Goal: Task Accomplishment & Management: Manage account settings

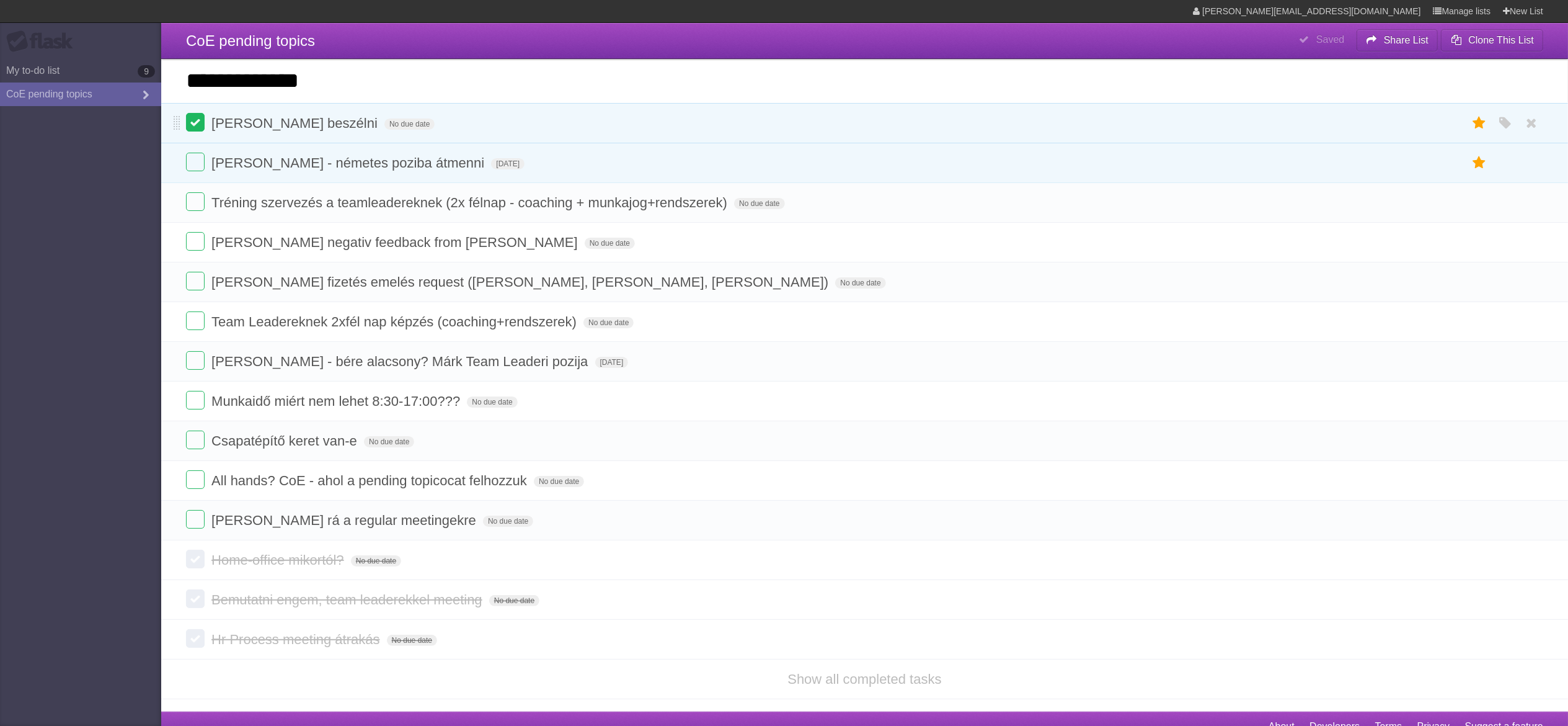
click at [195, 126] on label at bounding box center [196, 122] width 19 height 19
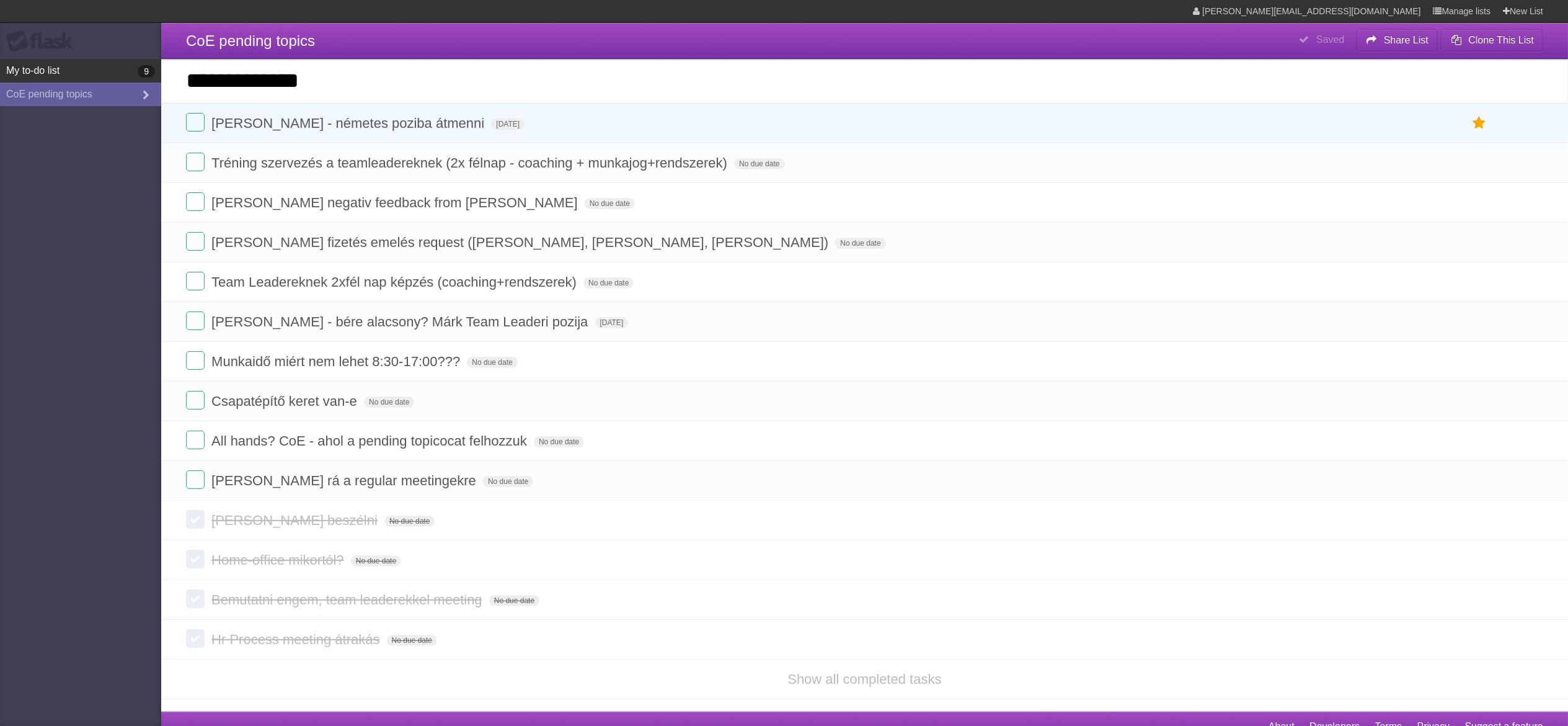
click at [42, 67] on link "My to-do list 9" at bounding box center [80, 71] width 162 height 24
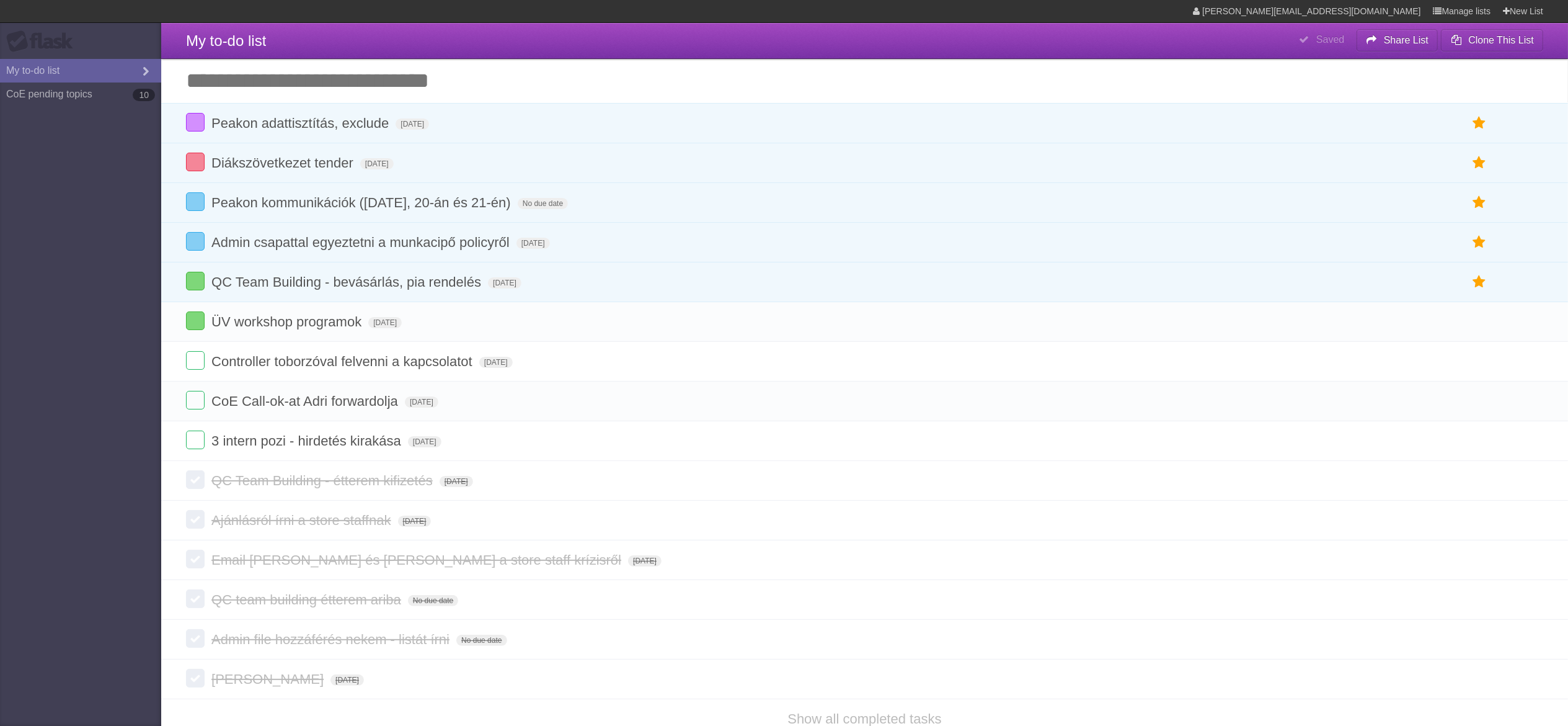
type span "[DATE]"
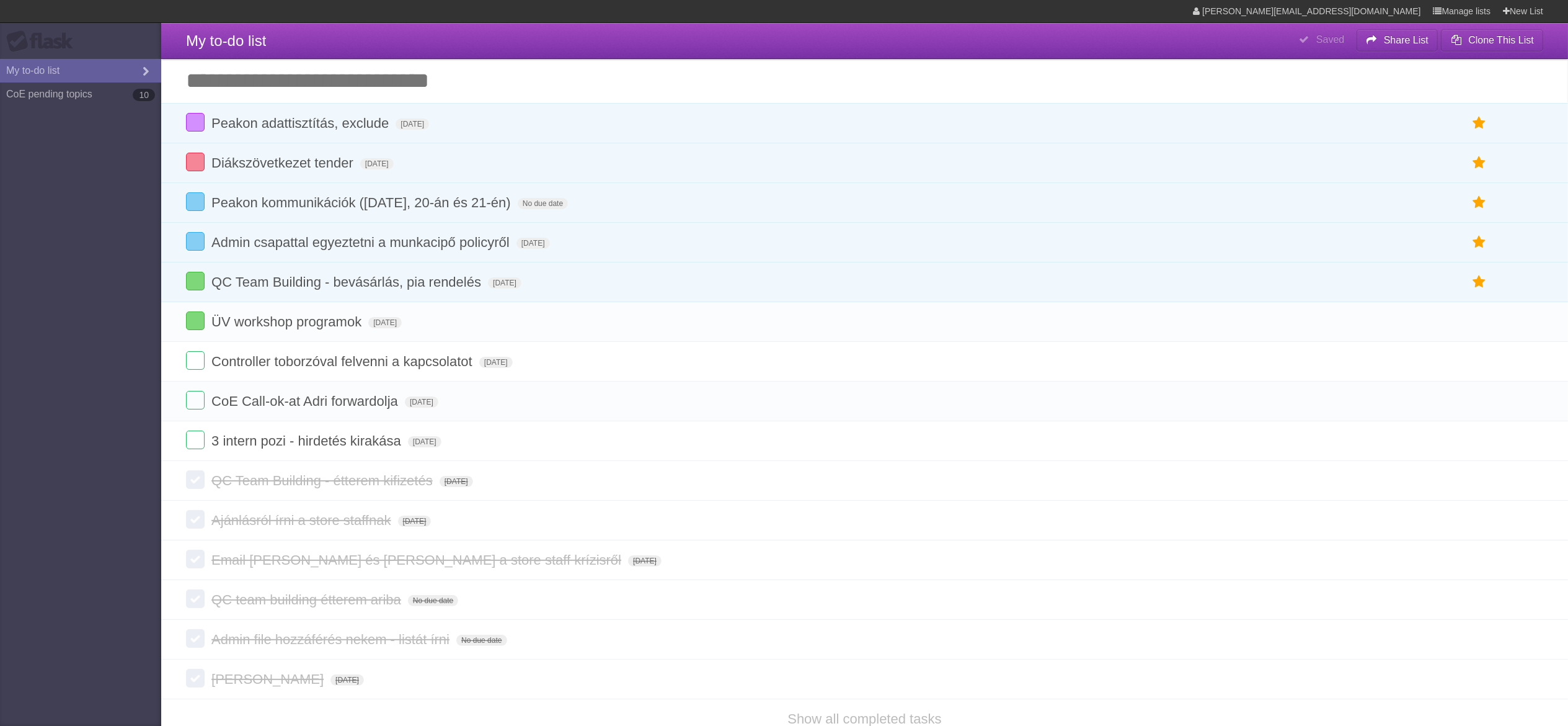
type span "[DATE]"
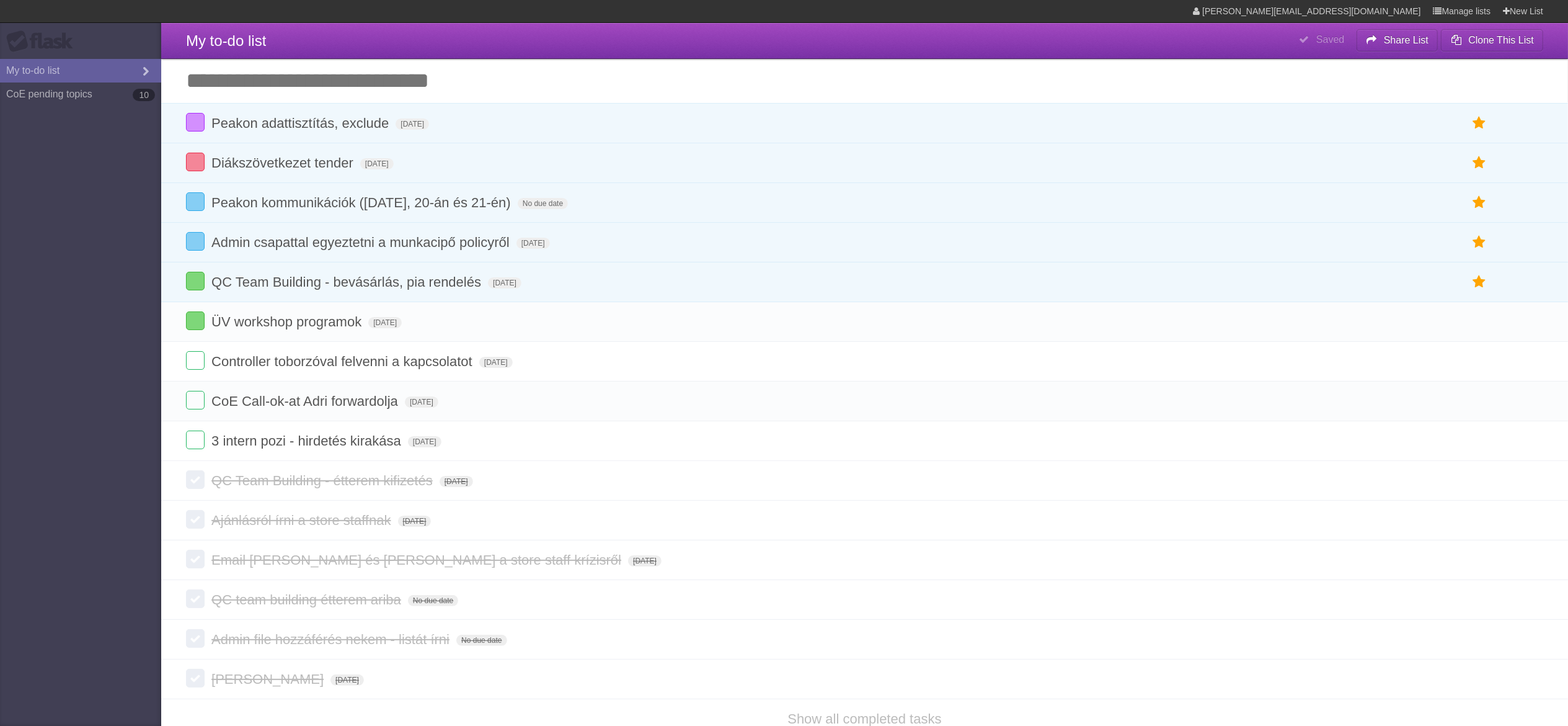
type span "[DATE]"
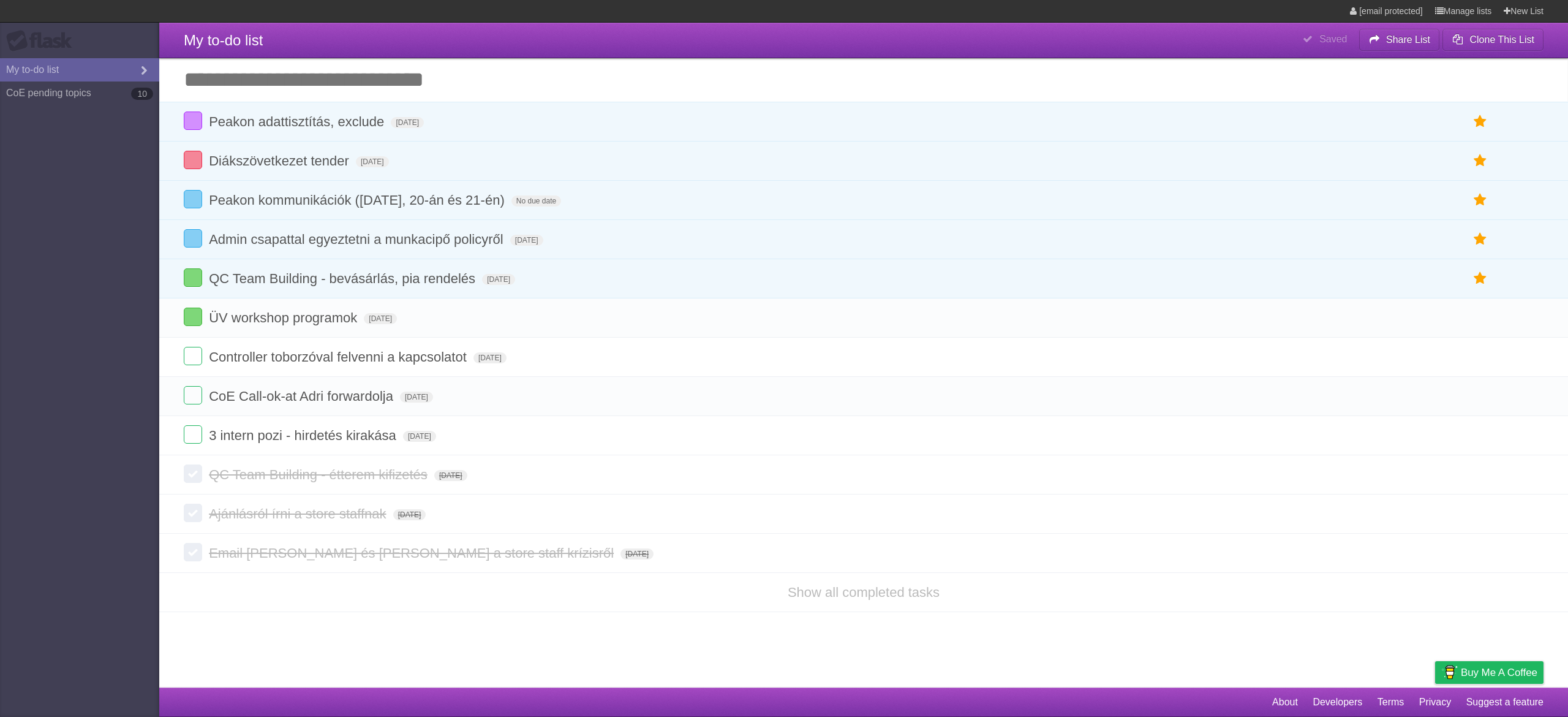
type span "[DATE]"
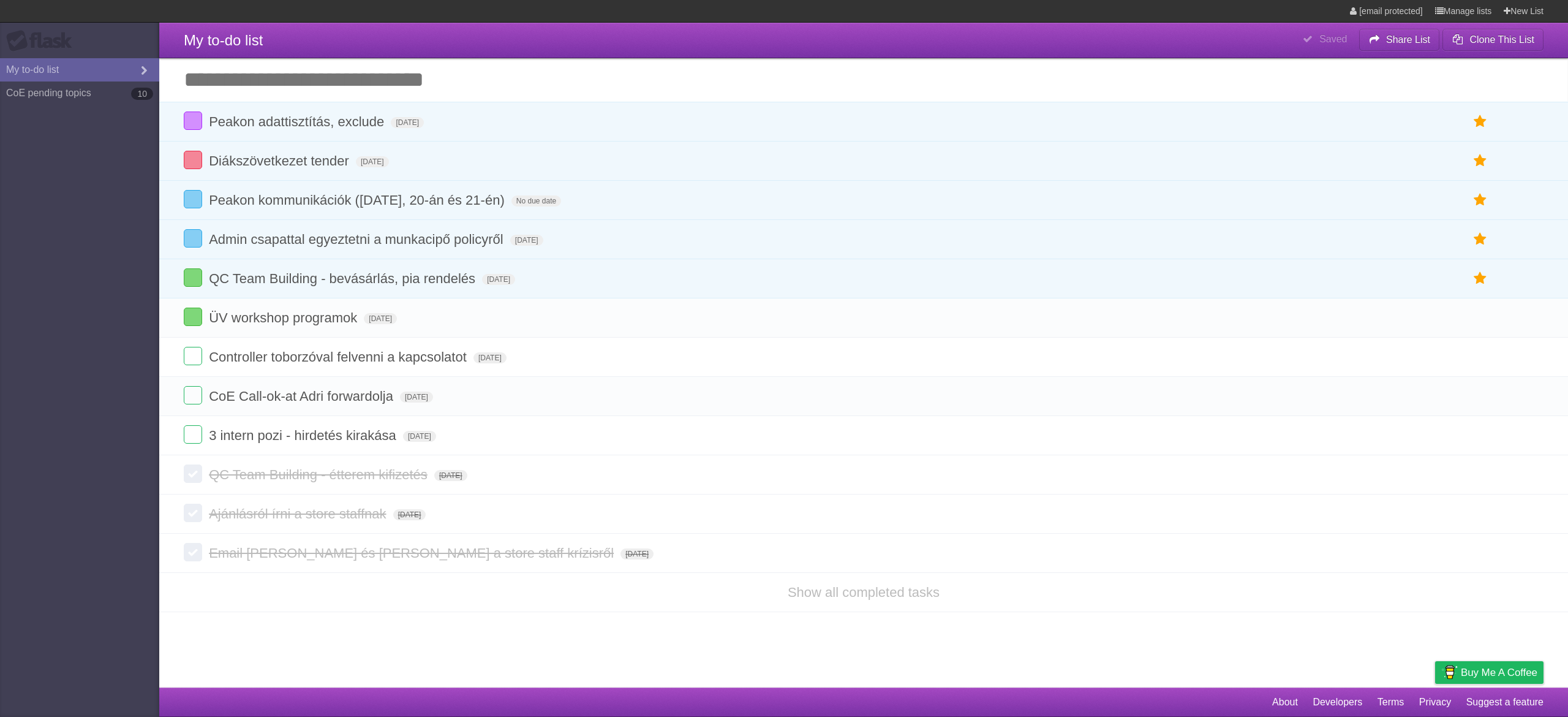
type span "[DATE]"
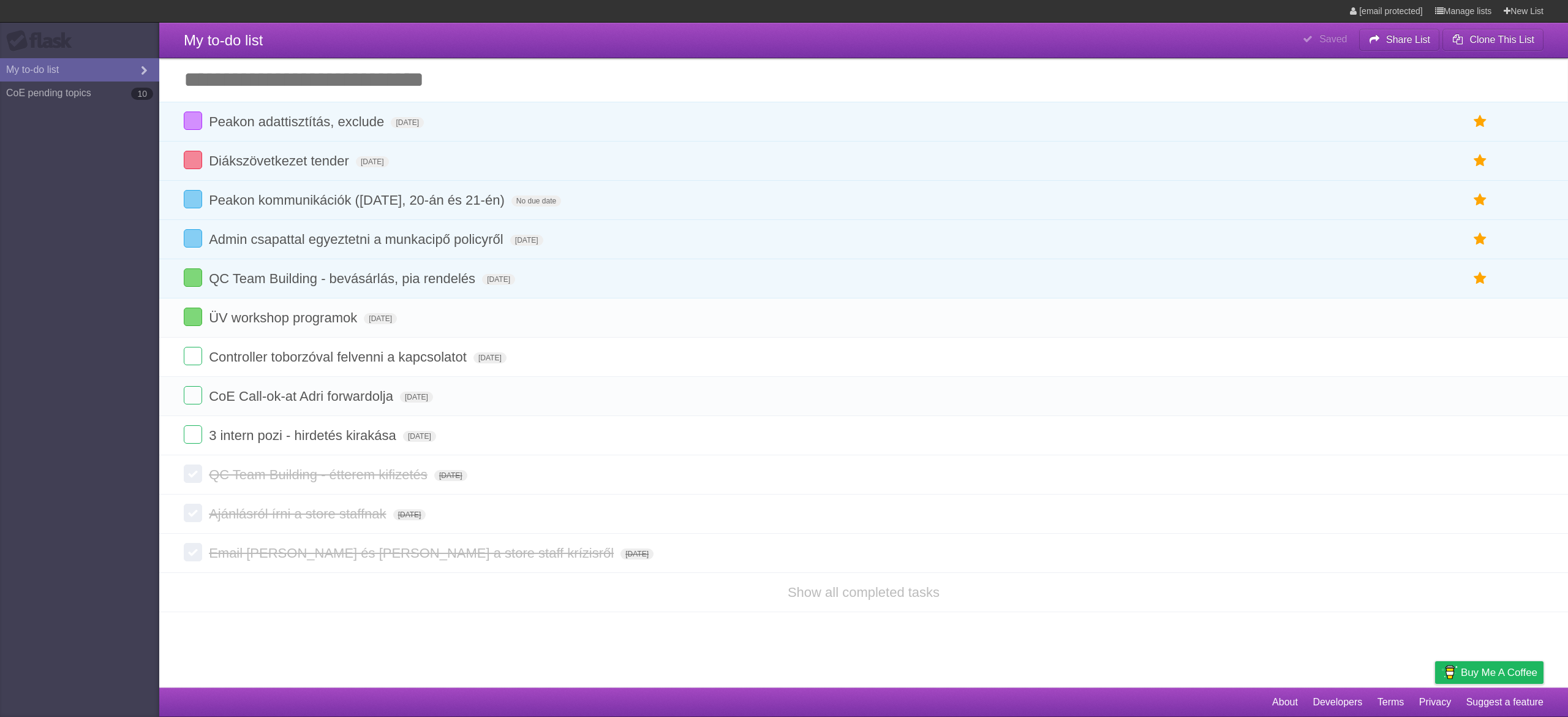
type span "[DATE]"
